Goal: Task Accomplishment & Management: Use online tool/utility

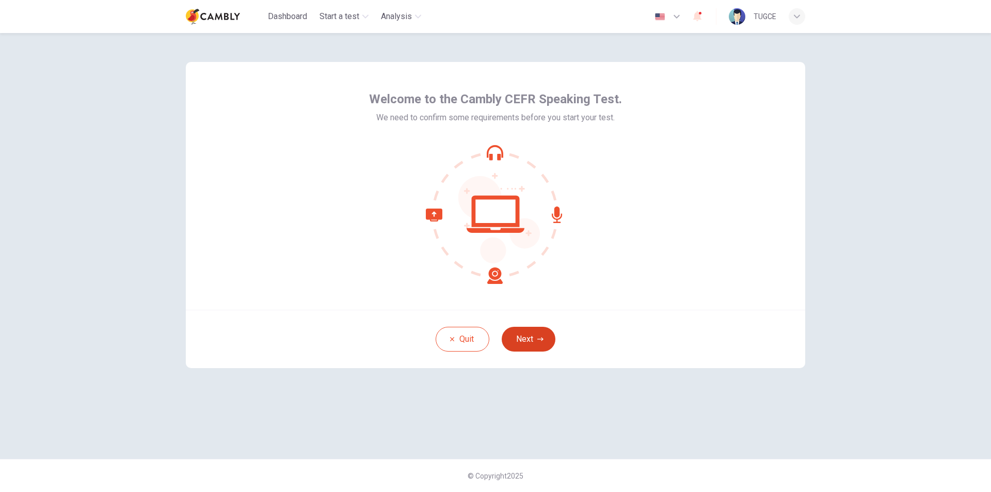
click at [543, 344] on button "Next" at bounding box center [529, 339] width 54 height 25
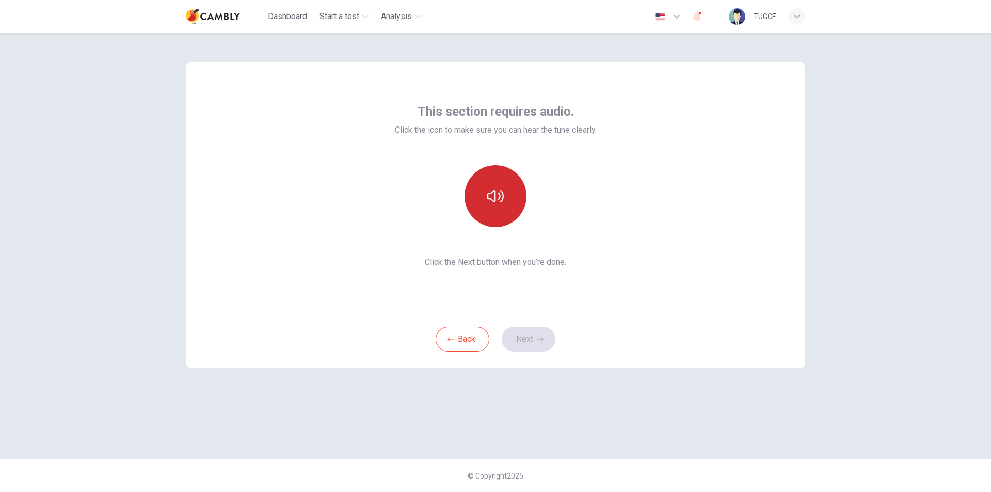
click at [496, 181] on button "button" at bounding box center [496, 196] width 62 height 62
click at [536, 337] on button "Next" at bounding box center [529, 339] width 54 height 25
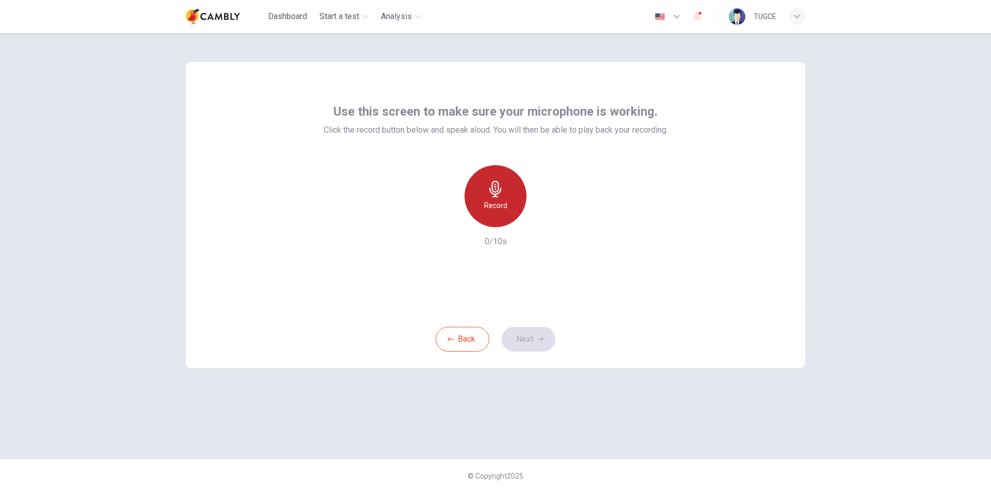
click at [500, 206] on h6 "Record" at bounding box center [495, 205] width 23 height 12
click at [500, 179] on div "Stop" at bounding box center [496, 196] width 62 height 62
click at [539, 218] on icon "button" at bounding box center [543, 219] width 10 height 10
click at [541, 342] on icon "button" at bounding box center [541, 339] width 6 height 6
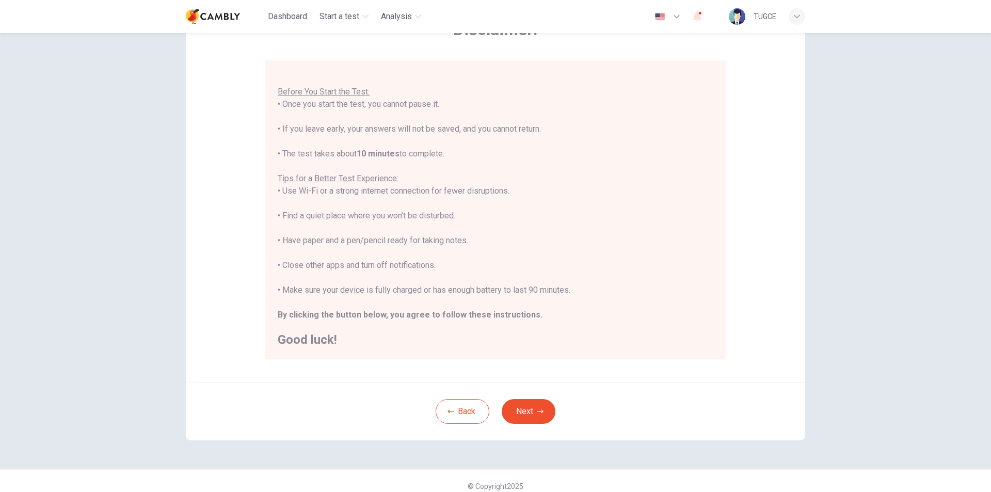
scroll to position [82, 0]
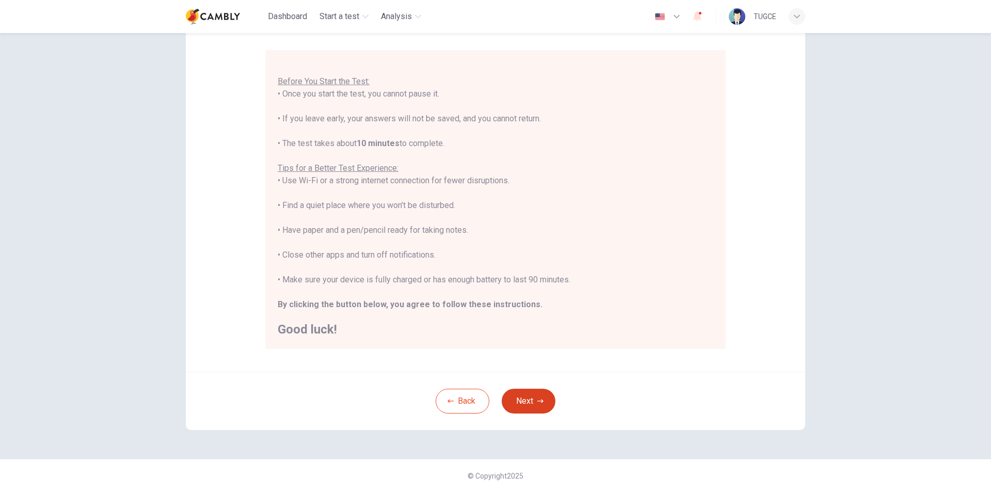
click at [525, 396] on button "Next" at bounding box center [529, 401] width 54 height 25
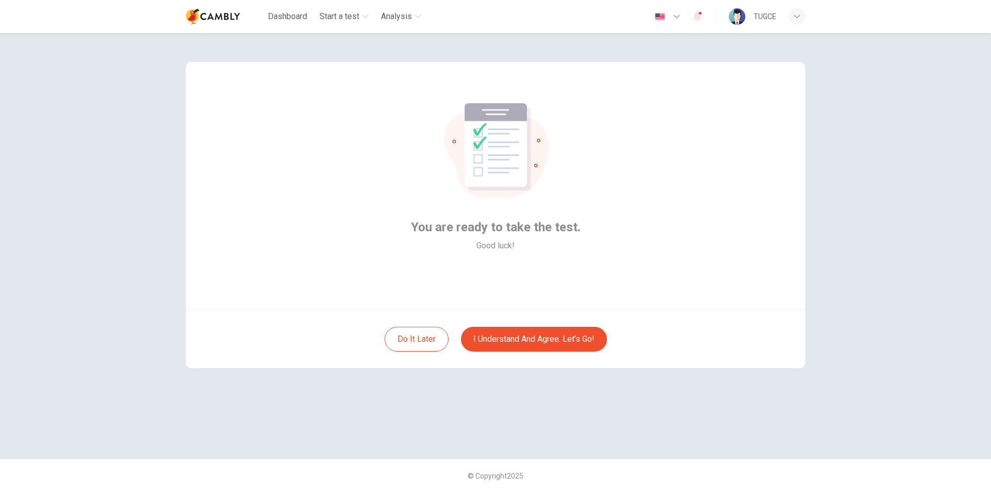
scroll to position [0, 0]
click at [553, 340] on button "I understand and agree. Let’s go!" at bounding box center [534, 339] width 146 height 25
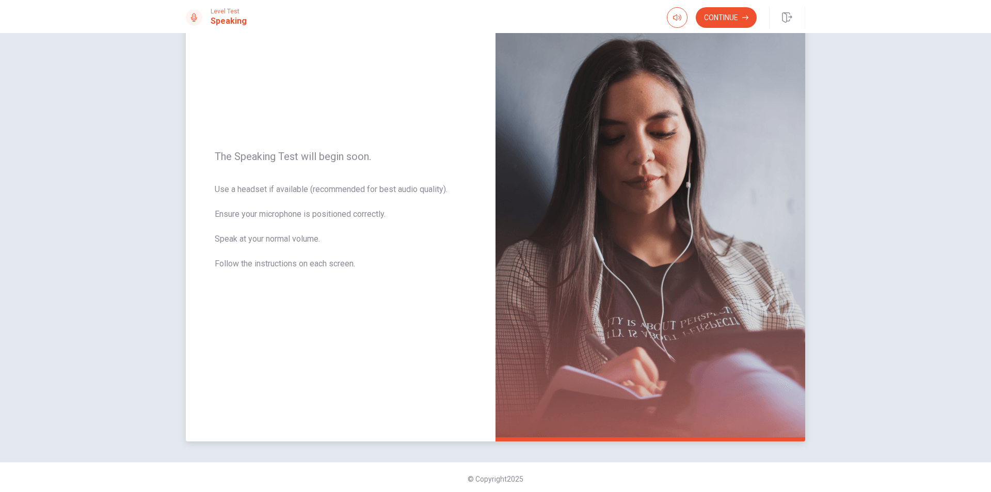
scroll to position [66, 0]
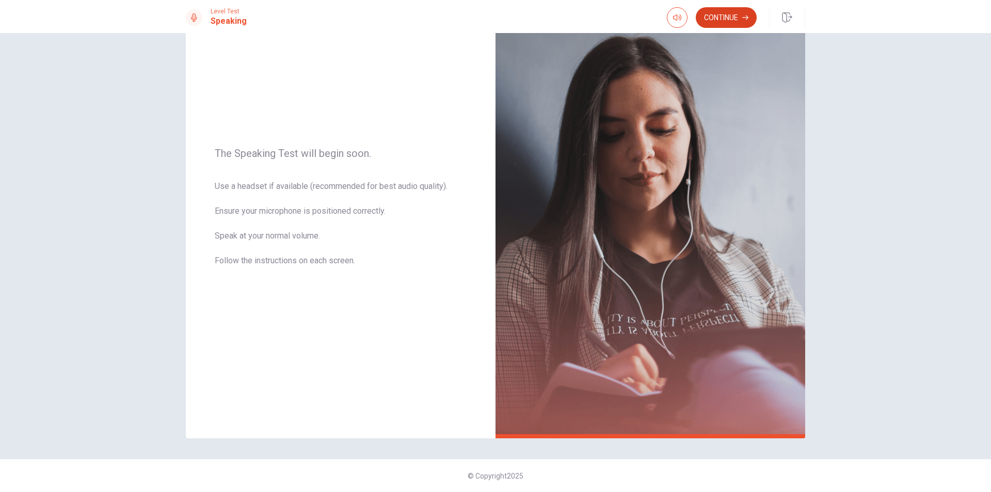
click at [719, 15] on button "Continue" at bounding box center [726, 17] width 61 height 21
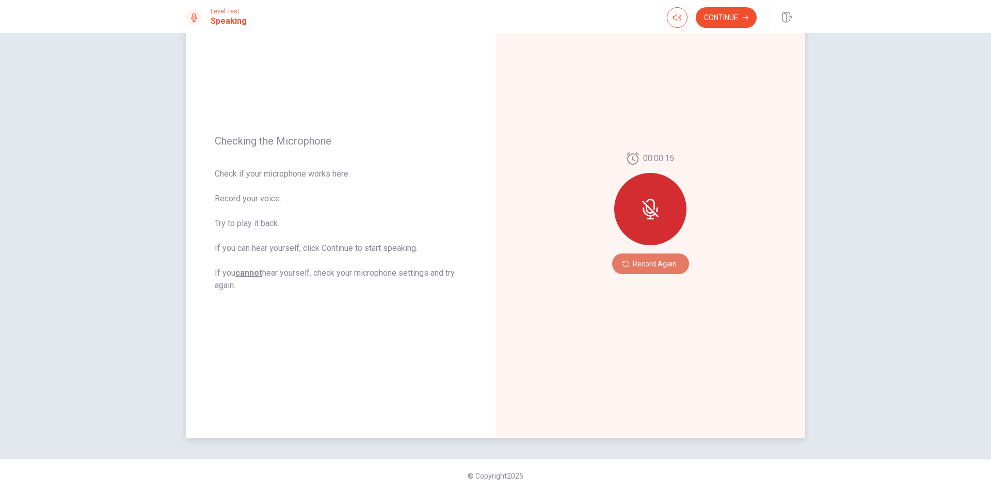
click at [649, 263] on button "Record Again" at bounding box center [650, 264] width 77 height 21
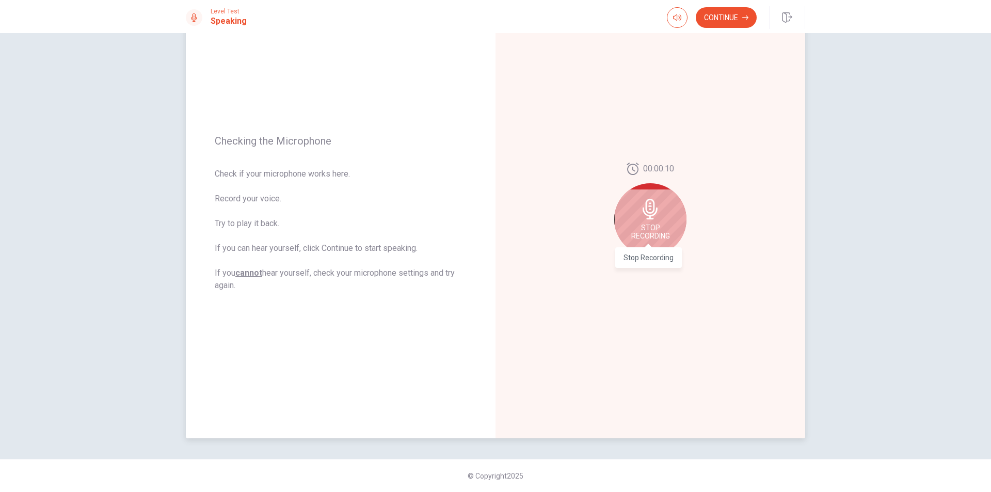
click at [645, 234] on span "Stop Recording" at bounding box center [650, 232] width 39 height 17
click at [659, 265] on icon "Play Audio" at bounding box center [661, 264] width 5 height 6
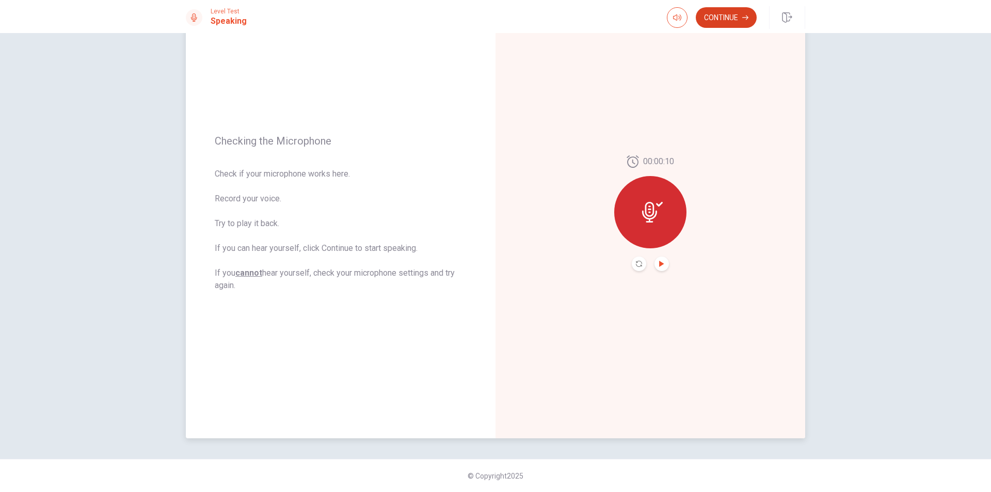
click at [717, 14] on button "Continue" at bounding box center [726, 17] width 61 height 21
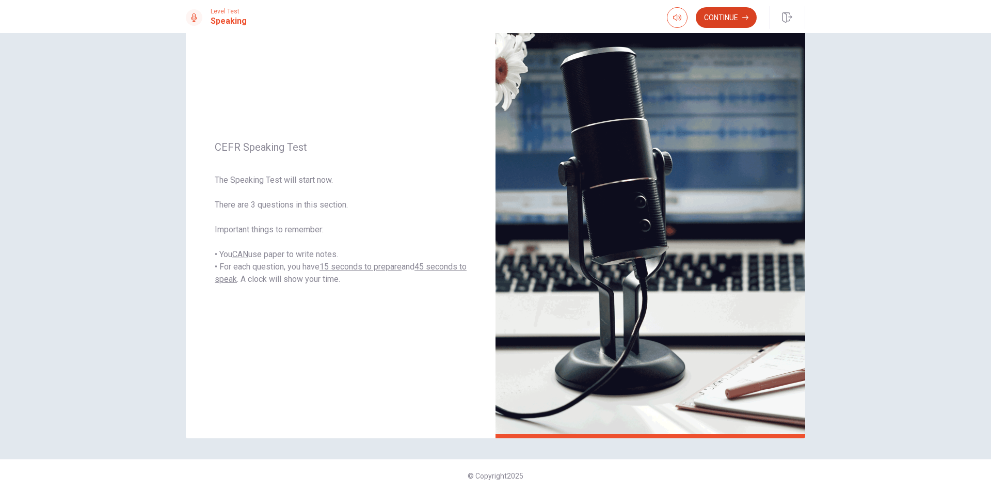
click at [714, 18] on button "Continue" at bounding box center [726, 17] width 61 height 21
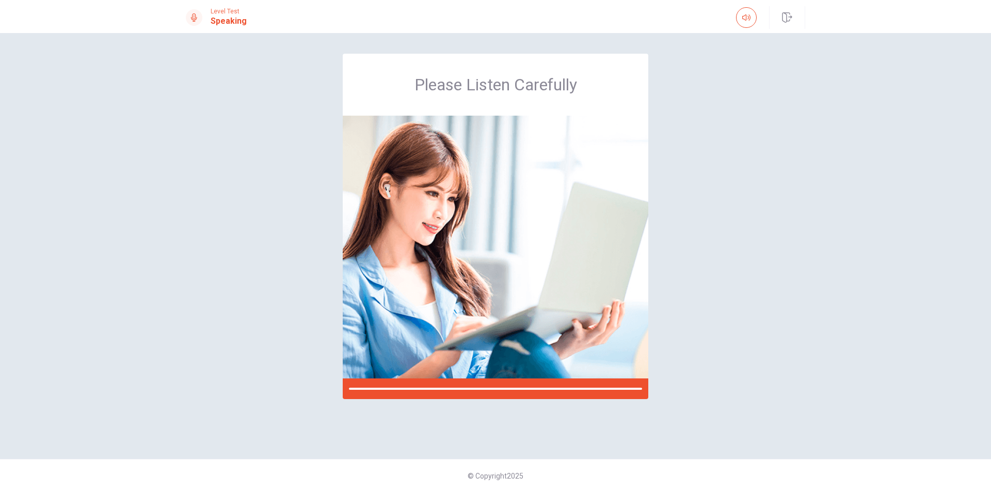
scroll to position [0, 0]
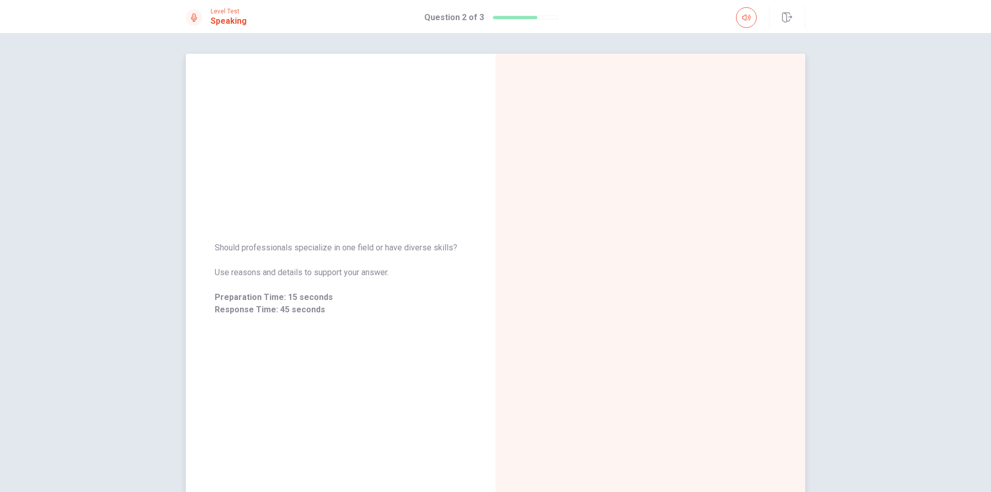
drag, startPoint x: 213, startPoint y: 247, endPoint x: 434, endPoint y: 251, distance: 221.0
click at [432, 251] on span "Should professionals specialize in one field or have diverse skills?" at bounding box center [341, 248] width 252 height 12
click at [452, 249] on span "Should professionals specialize in one field or have diverse skills?" at bounding box center [341, 248] width 252 height 12
drag, startPoint x: 451, startPoint y: 246, endPoint x: 205, endPoint y: 245, distance: 245.8
click at [205, 245] on div "Should professionals specialize in one field or have diverse skills? Use reason…" at bounding box center [341, 278] width 310 height 99
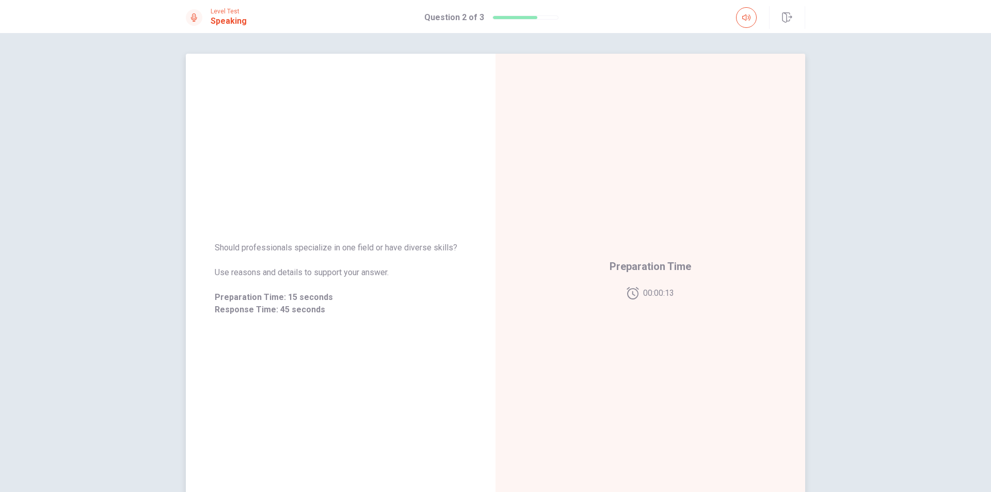
click at [567, 81] on div "Preparation Time 00:00:13" at bounding box center [651, 279] width 310 height 450
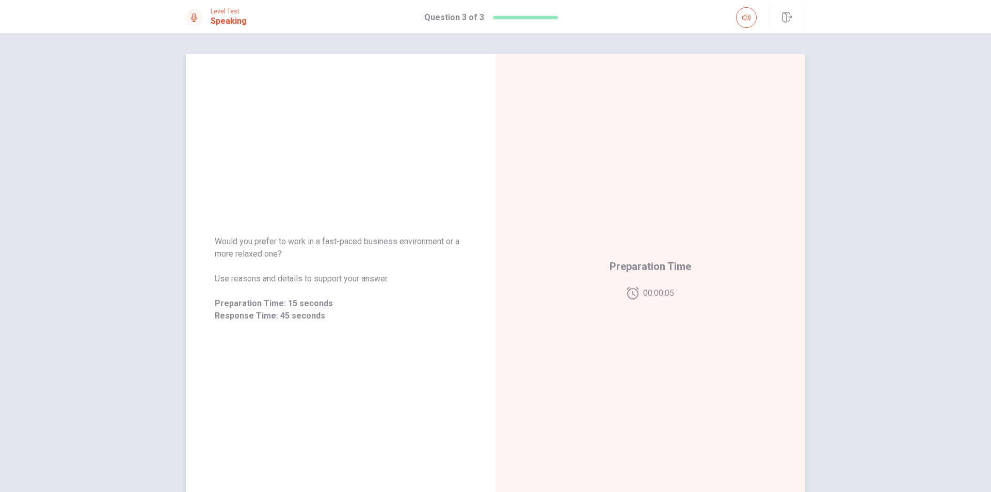
click at [284, 219] on div "Would you prefer to work in a fast-paced business environment or a more relaxed…" at bounding box center [341, 279] width 310 height 450
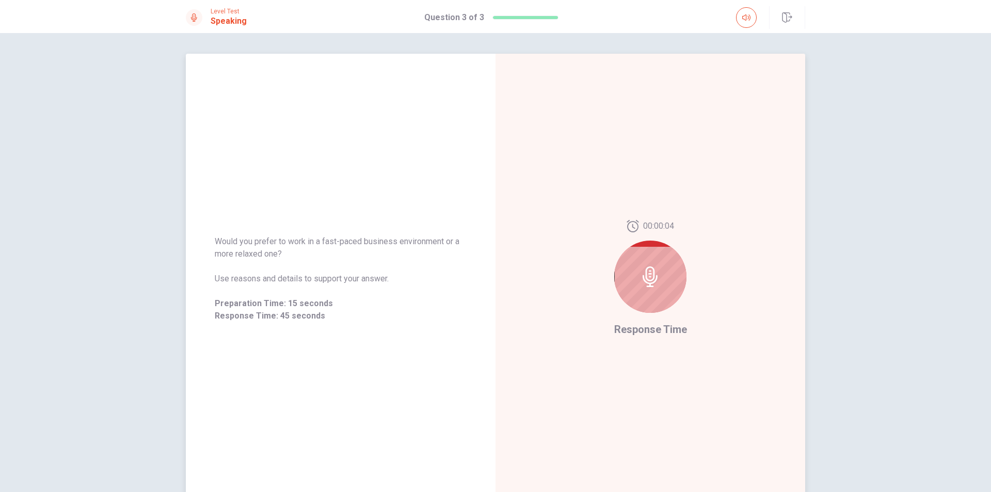
scroll to position [52, 0]
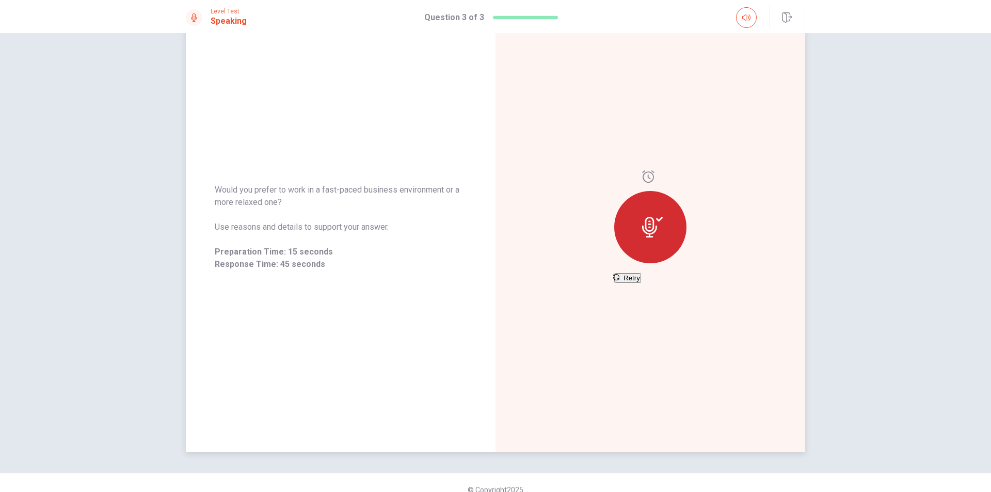
click at [656, 236] on div at bounding box center [650, 227] width 72 height 72
click at [640, 277] on span "Retry" at bounding box center [632, 278] width 17 height 8
click at [649, 224] on icon at bounding box center [652, 225] width 21 height 21
click at [659, 225] on icon at bounding box center [652, 225] width 21 height 21
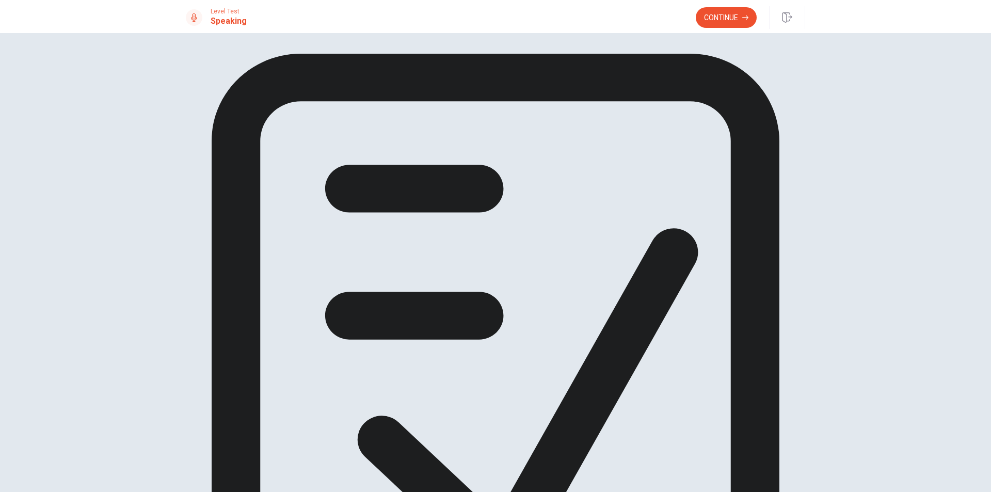
click at [500, 172] on icon at bounding box center [496, 364] width 620 height 620
click at [718, 11] on button "Continue" at bounding box center [726, 17] width 61 height 21
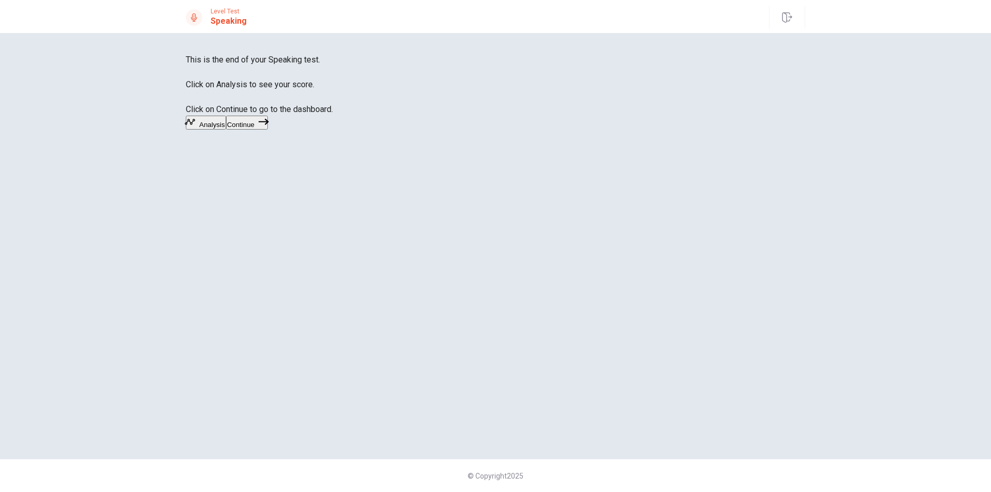
click at [226, 130] on button "Analysis" at bounding box center [206, 123] width 40 height 14
